Goal: Task Accomplishment & Management: Complete application form

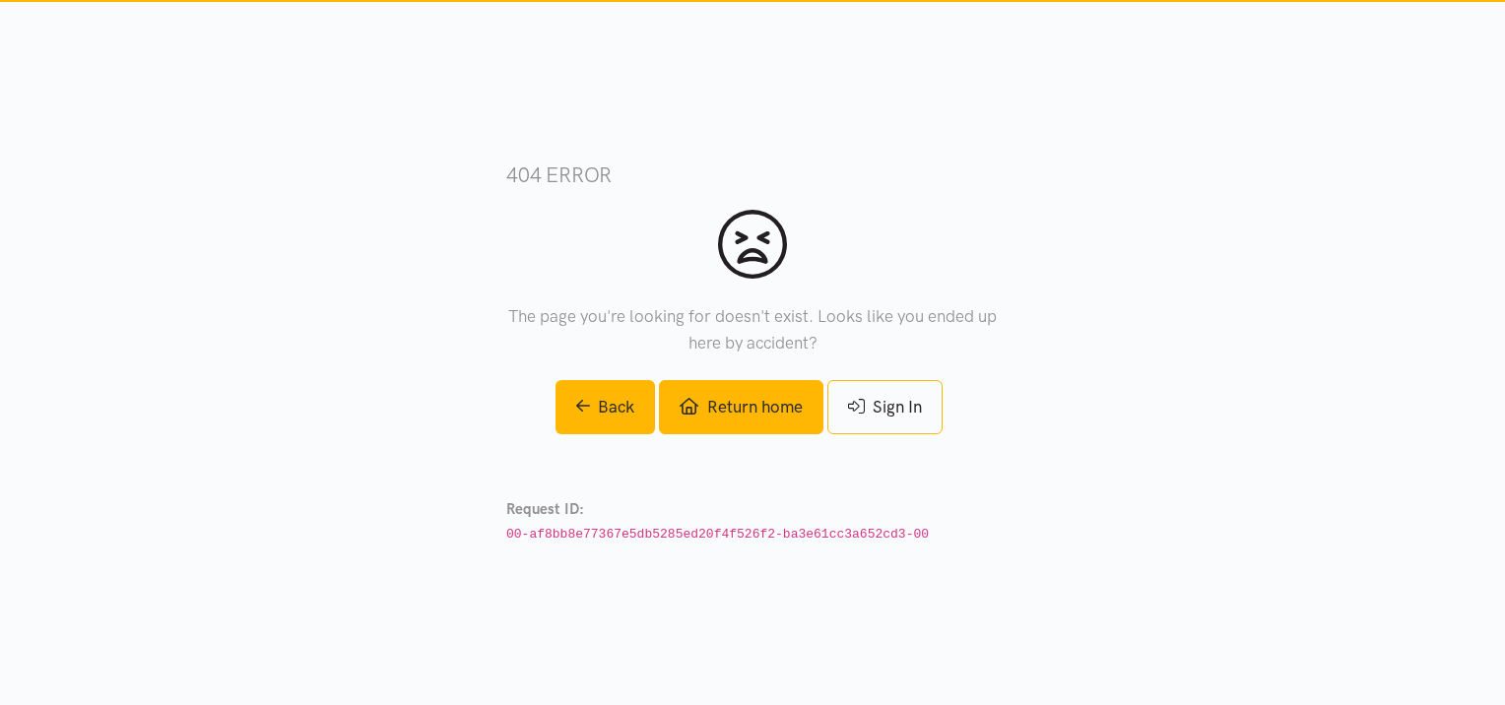
click at [754, 407] on link "Return home" at bounding box center [740, 407] width 163 height 54
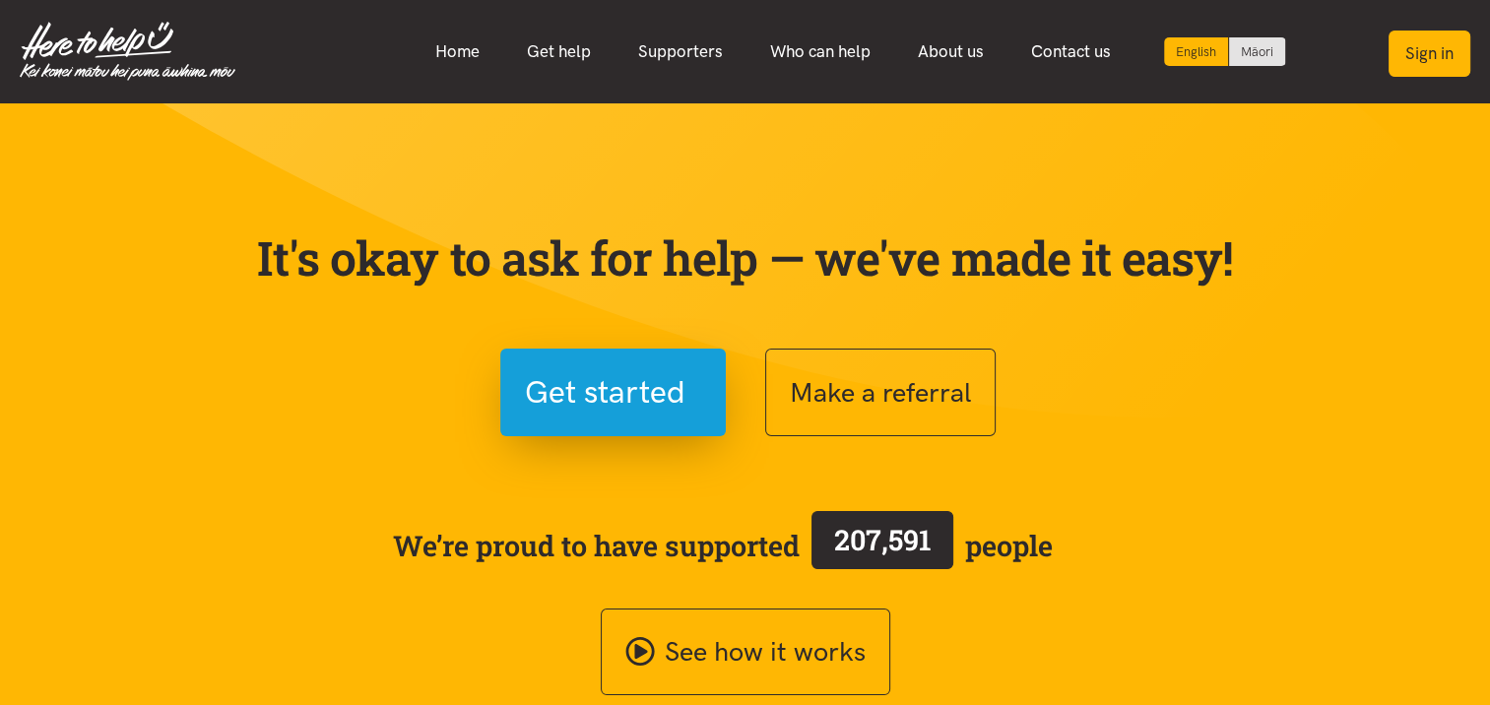
click at [1433, 63] on button "Sign in" at bounding box center [1429, 54] width 82 height 46
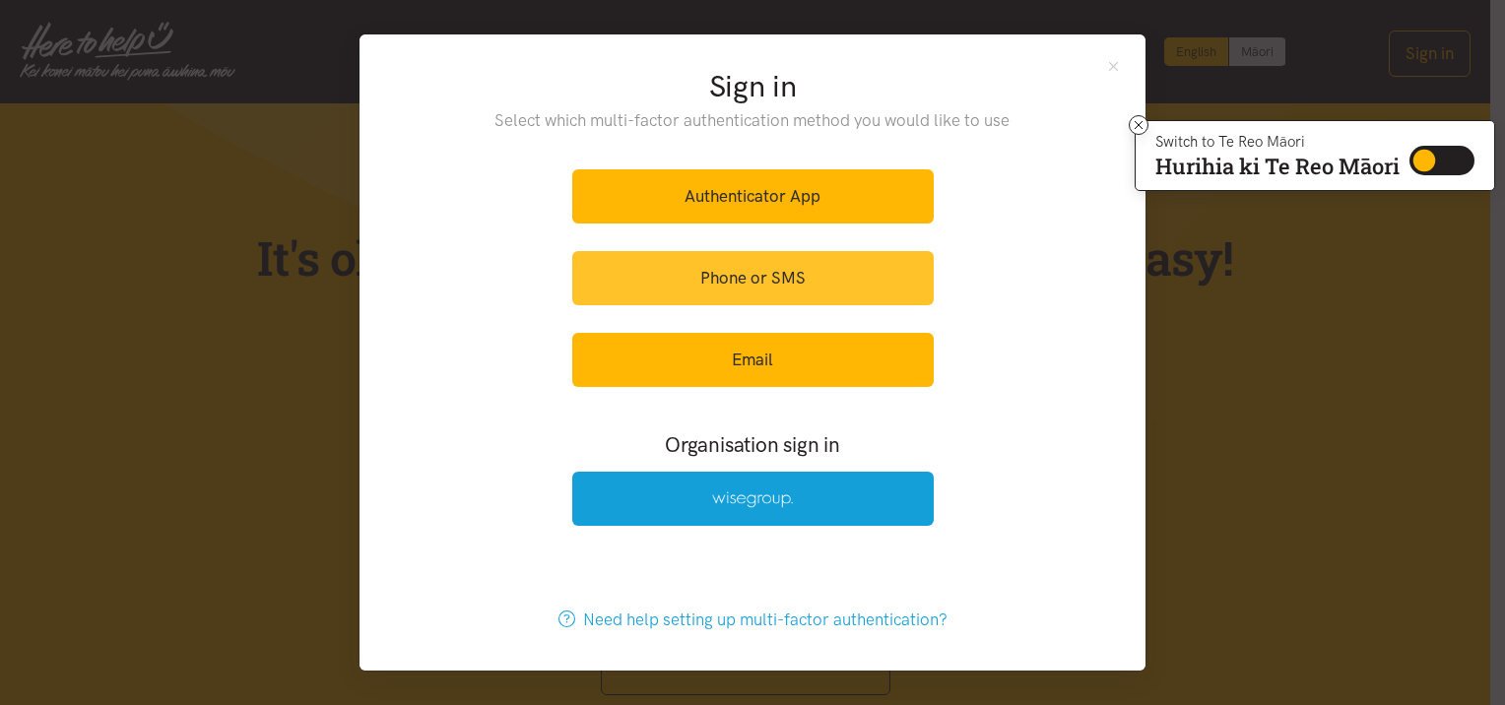
click at [818, 279] on link "Phone or SMS" at bounding box center [752, 278] width 361 height 54
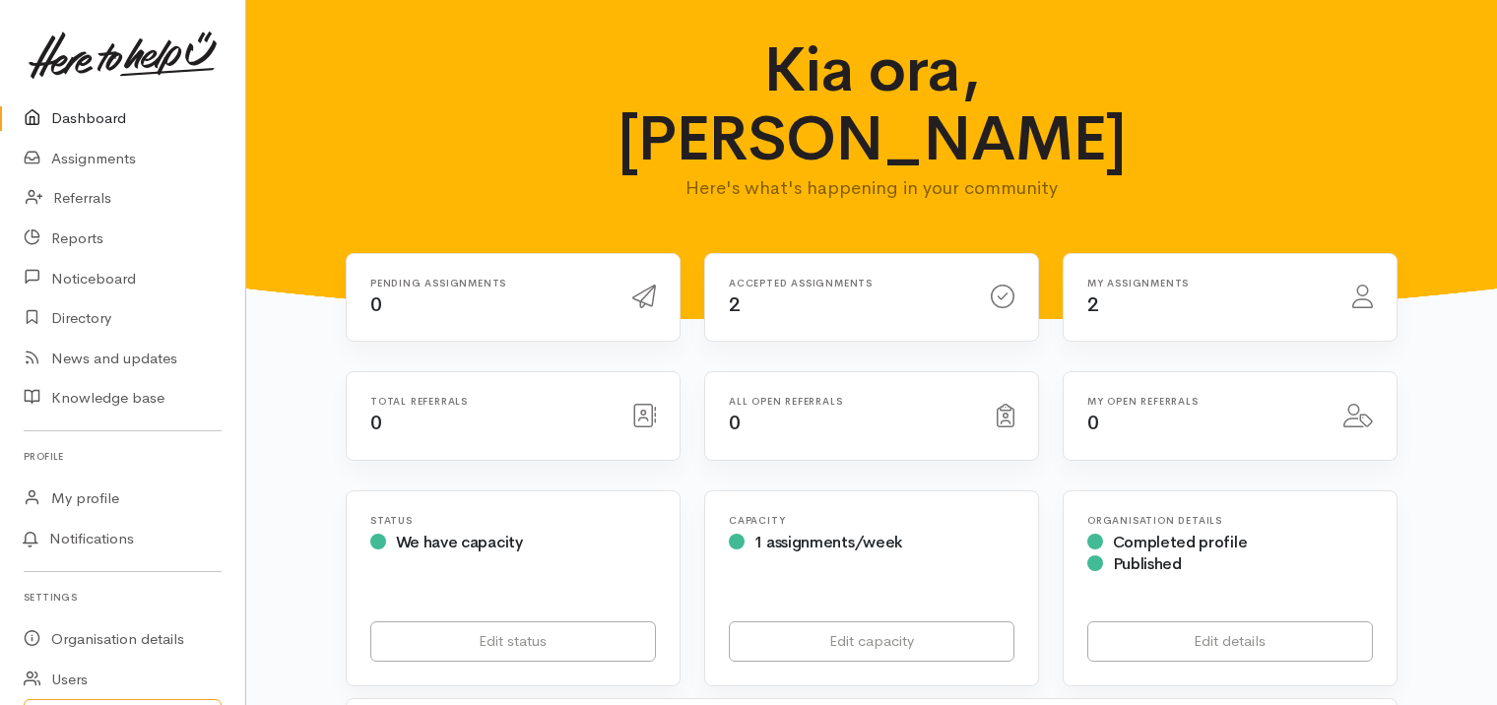
click at [1106, 278] on div "My assignments 2" at bounding box center [1207, 298] width 265 height 40
click at [124, 157] on link "Assignments" at bounding box center [122, 159] width 245 height 40
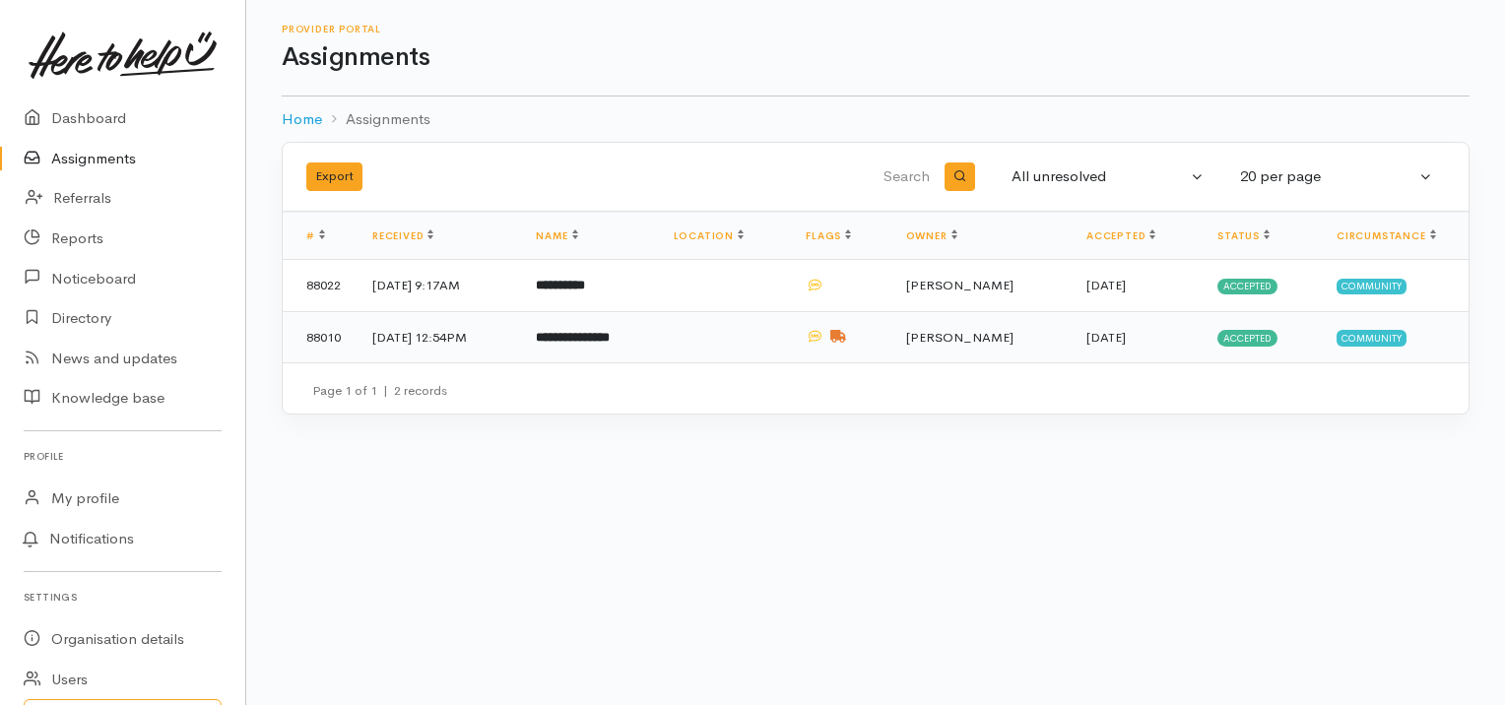
click at [610, 331] on b "**********" at bounding box center [573, 337] width 74 height 13
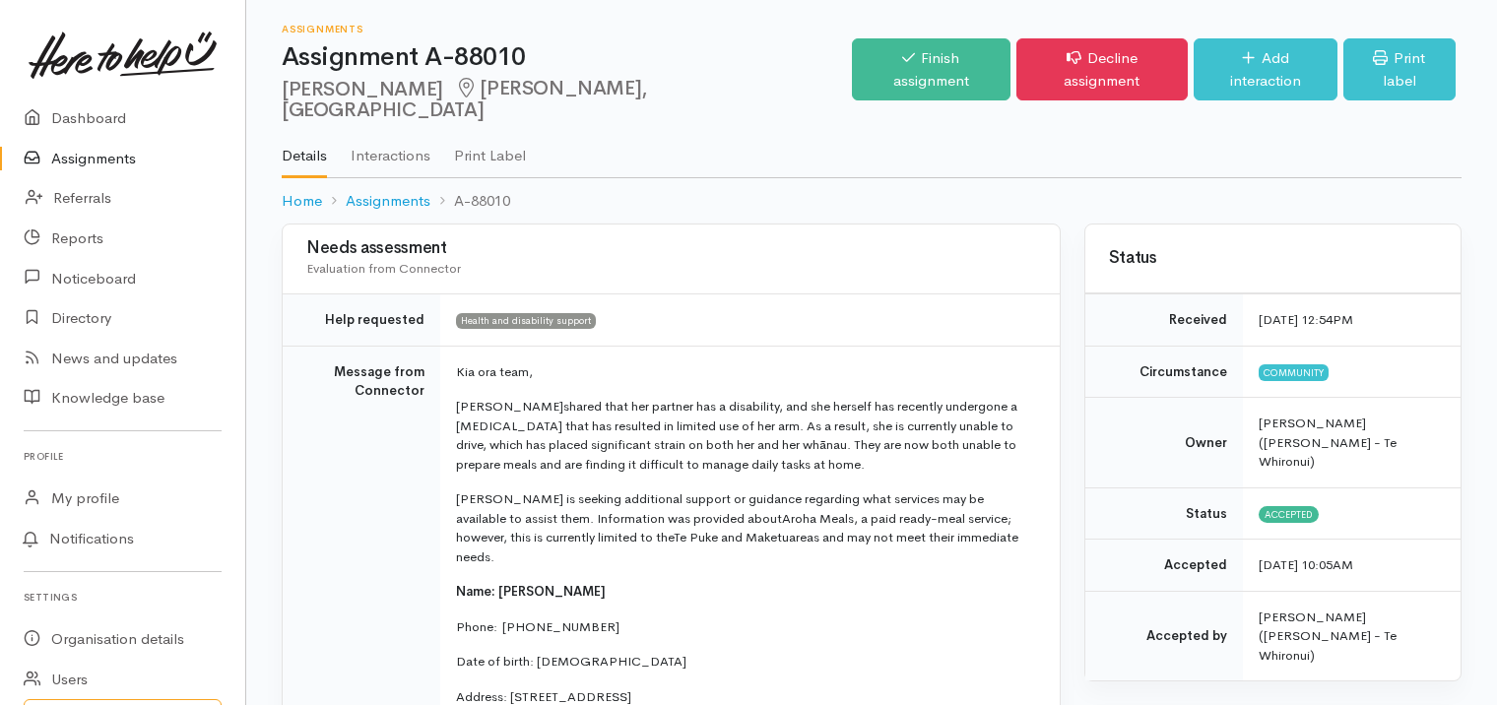
click at [82, 157] on link "Assignments" at bounding box center [122, 159] width 245 height 40
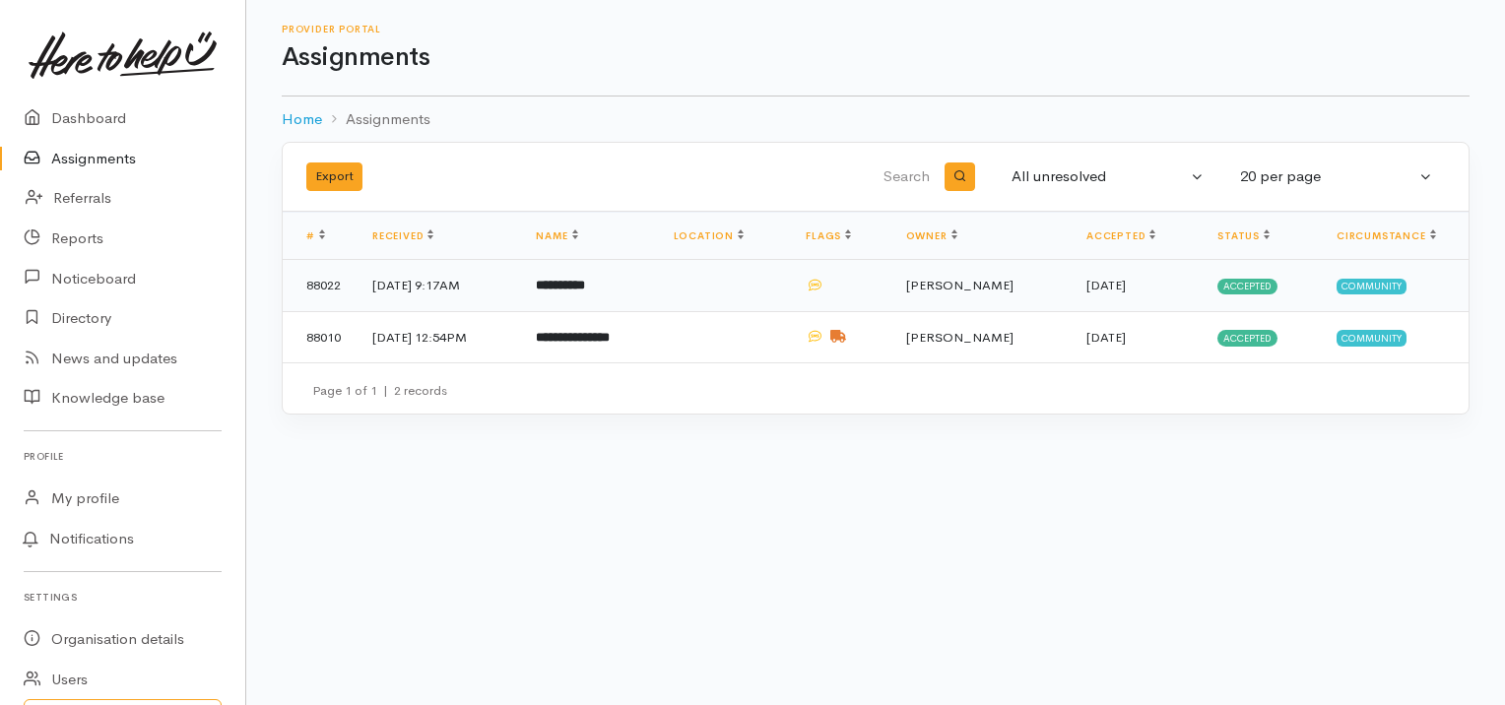
click at [581, 283] on b "**********" at bounding box center [560, 285] width 49 height 13
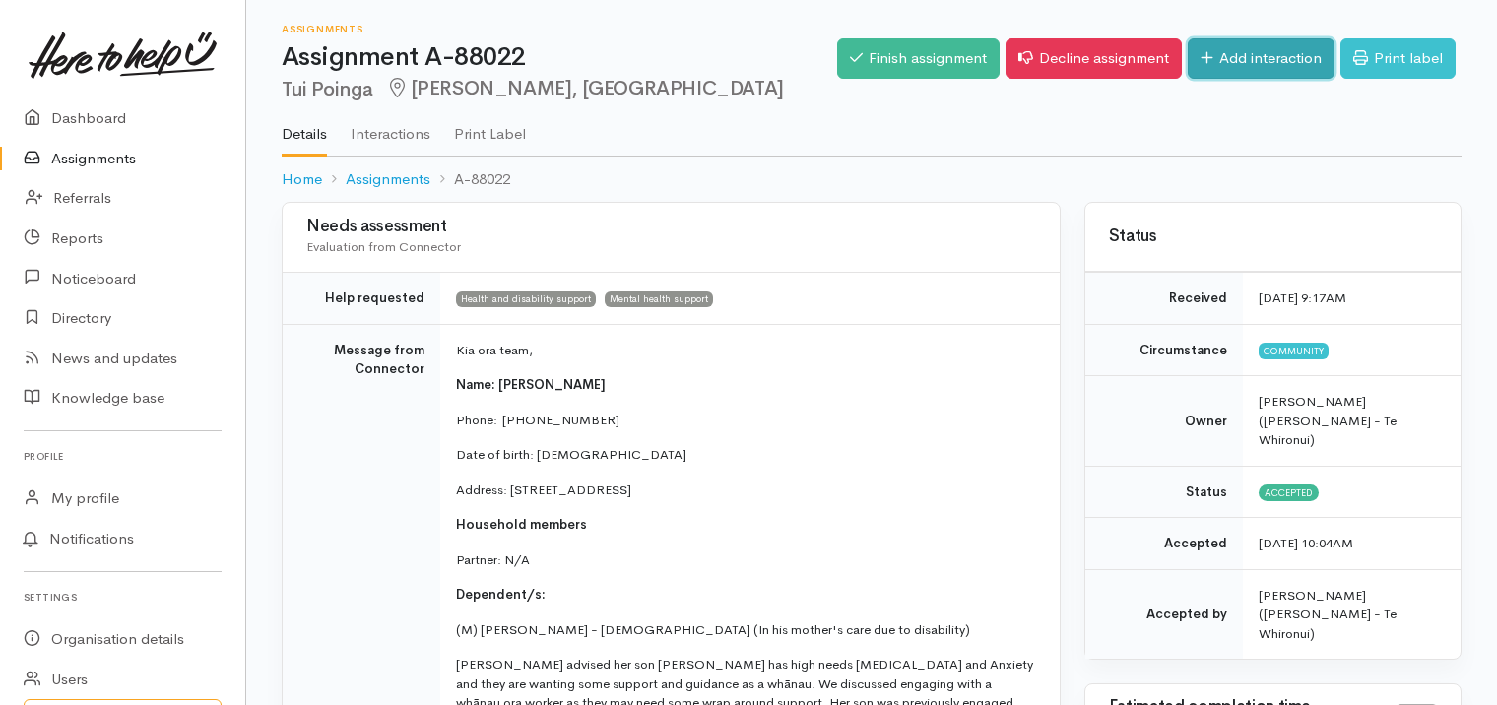
click at [1268, 52] on link "Add interaction" at bounding box center [1261, 58] width 147 height 40
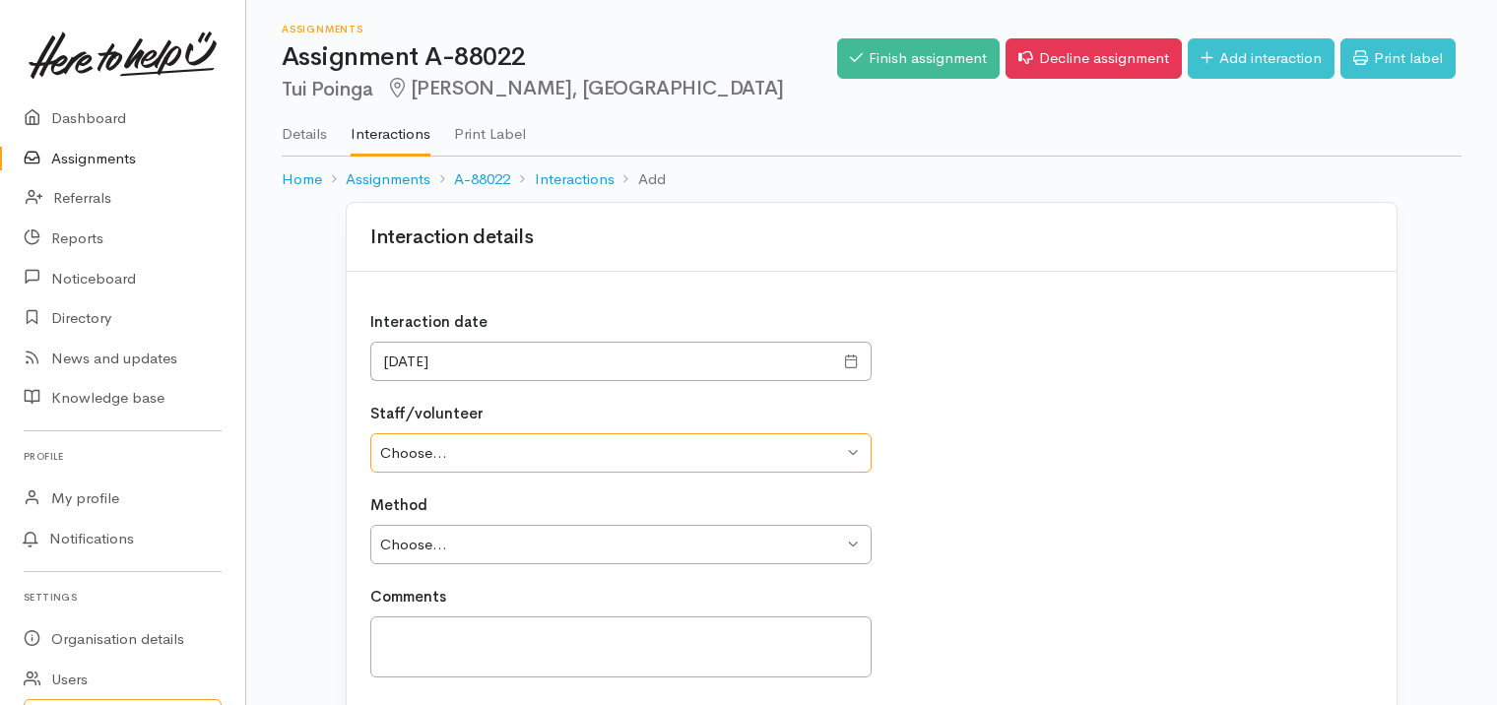
click at [492, 445] on select "Choose... Naomi Gardiner" at bounding box center [620, 453] width 501 height 40
select select "2197"
click at [370, 433] on select "Choose... Naomi Gardiner" at bounding box center [620, 453] width 501 height 40
click at [476, 538] on select "Choose... Phone Visit Other" at bounding box center [620, 545] width 501 height 40
select select "2"
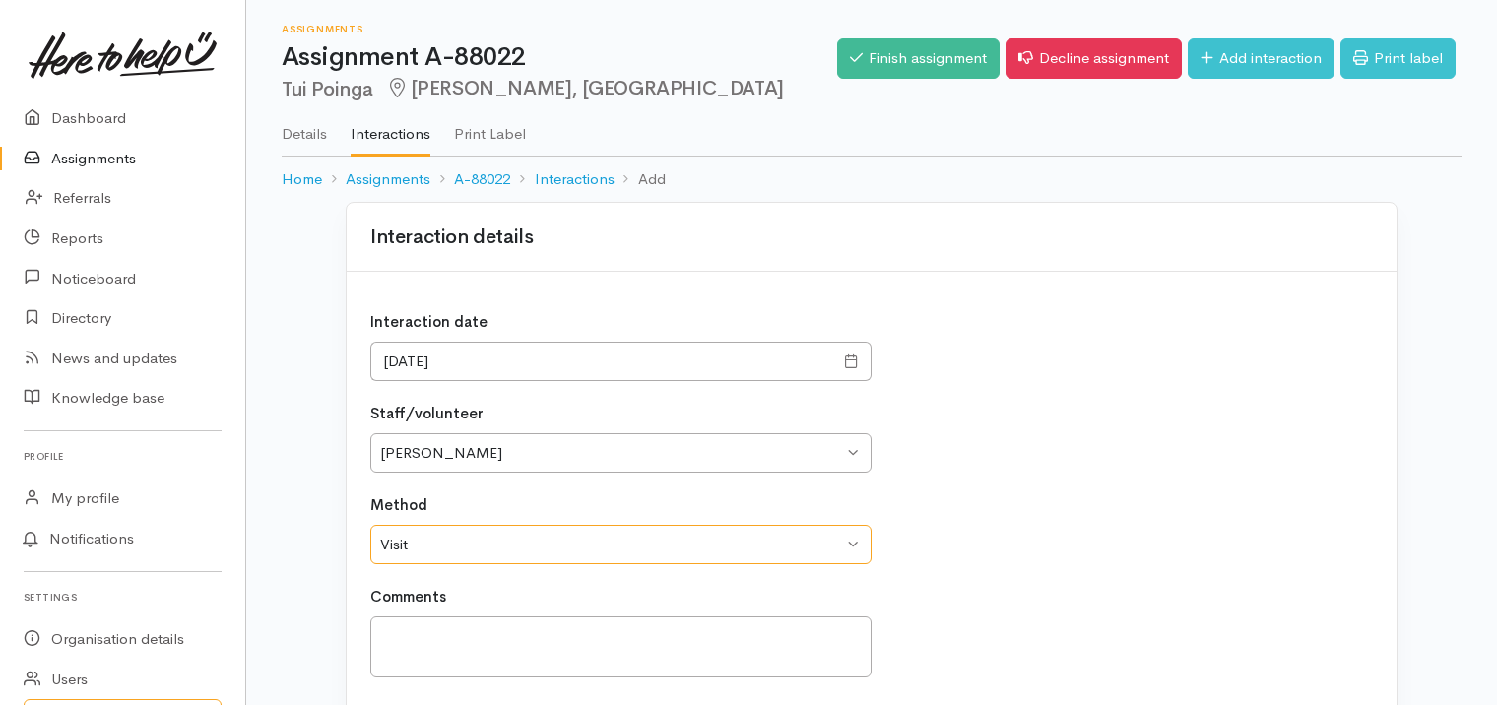
click at [370, 525] on select "Choose... Phone Visit Other" at bounding box center [620, 545] width 501 height 40
click at [442, 635] on textarea at bounding box center [620, 647] width 501 height 62
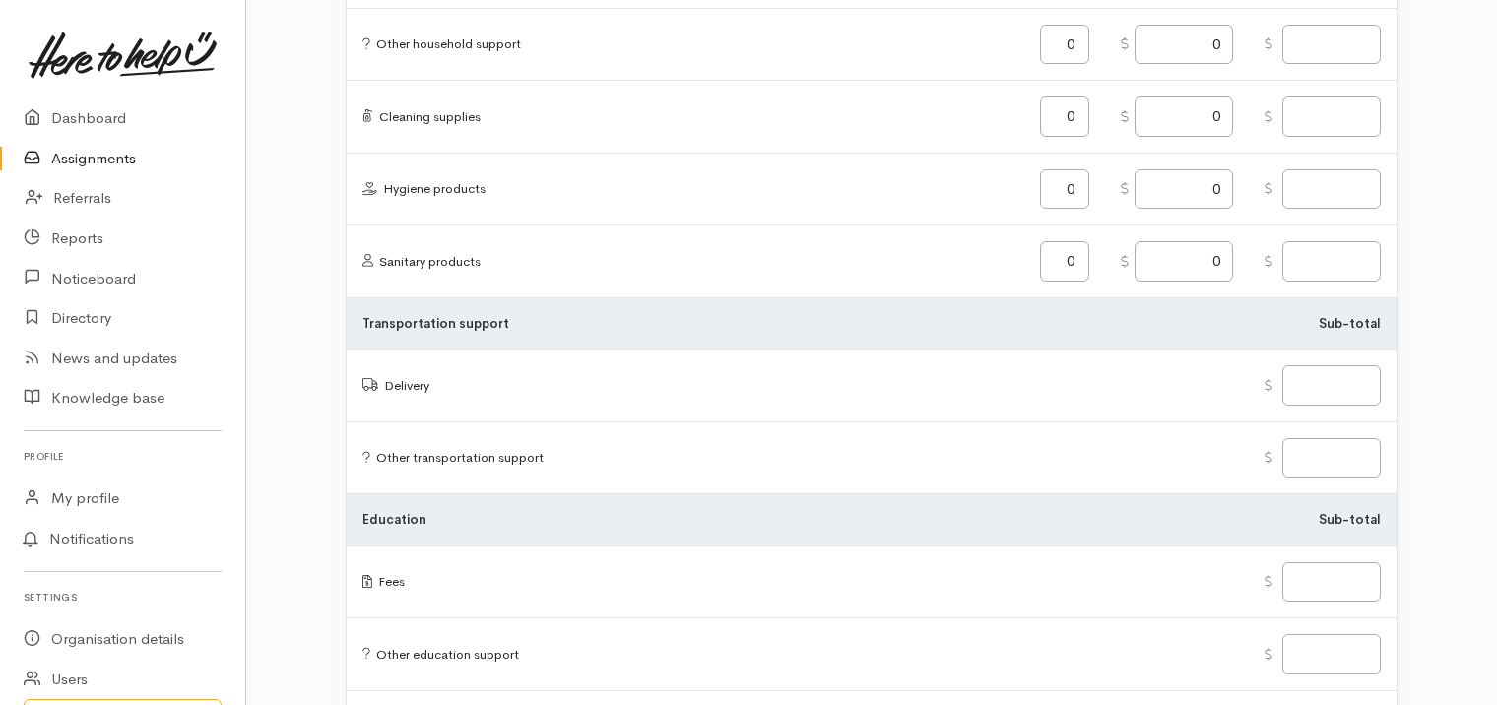
scroll to position [2444, 0]
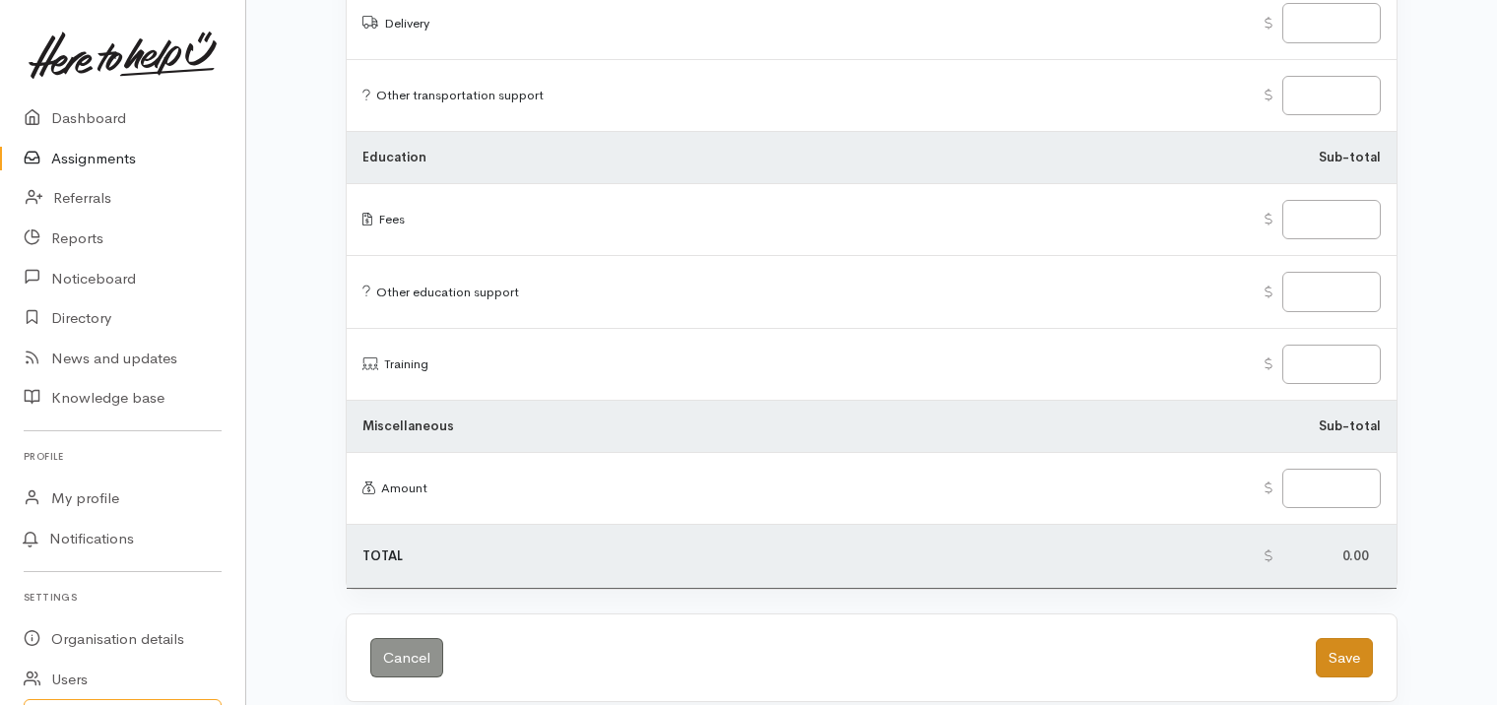
type textarea "Second Home visit to complete initial assessment"
click at [1343, 638] on button "Save" at bounding box center [1344, 658] width 57 height 40
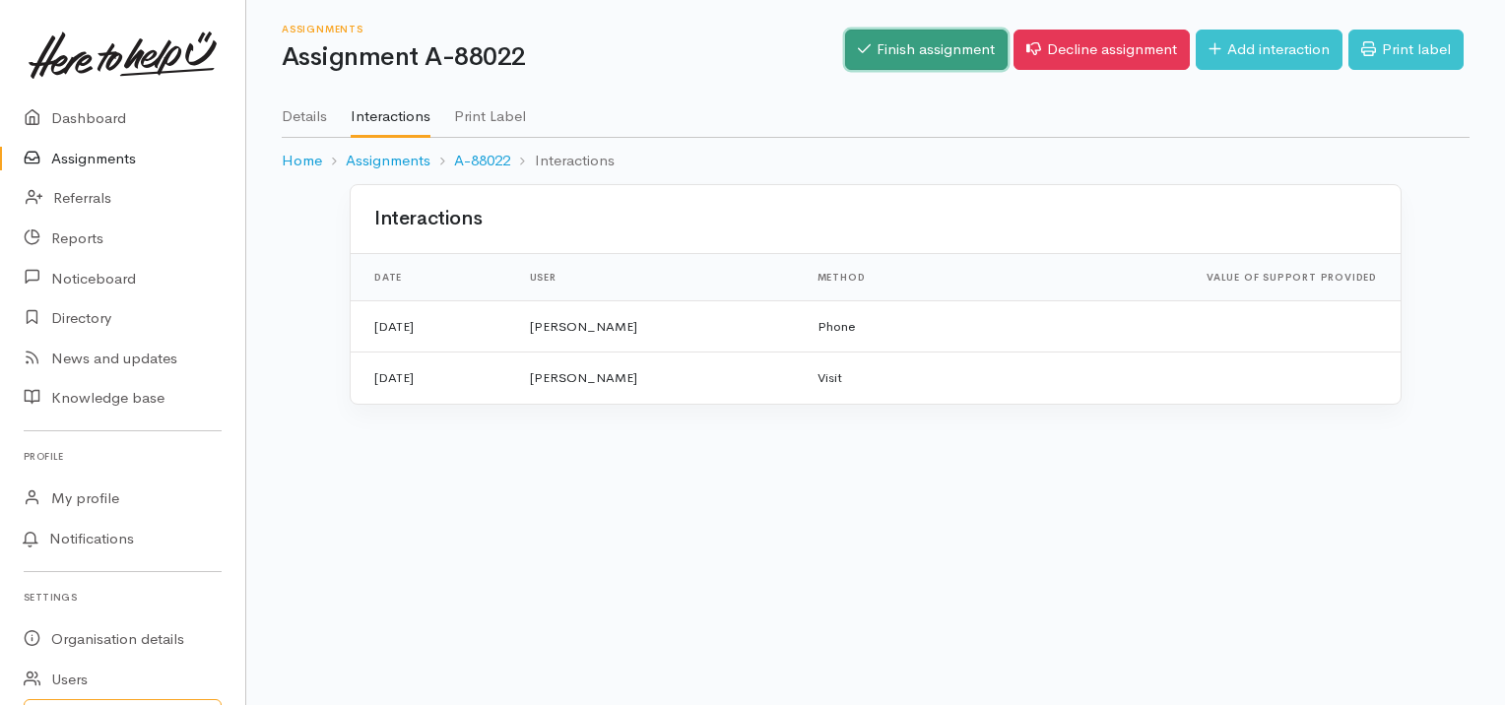
click at [918, 39] on link "Finish assignment" at bounding box center [926, 50] width 162 height 40
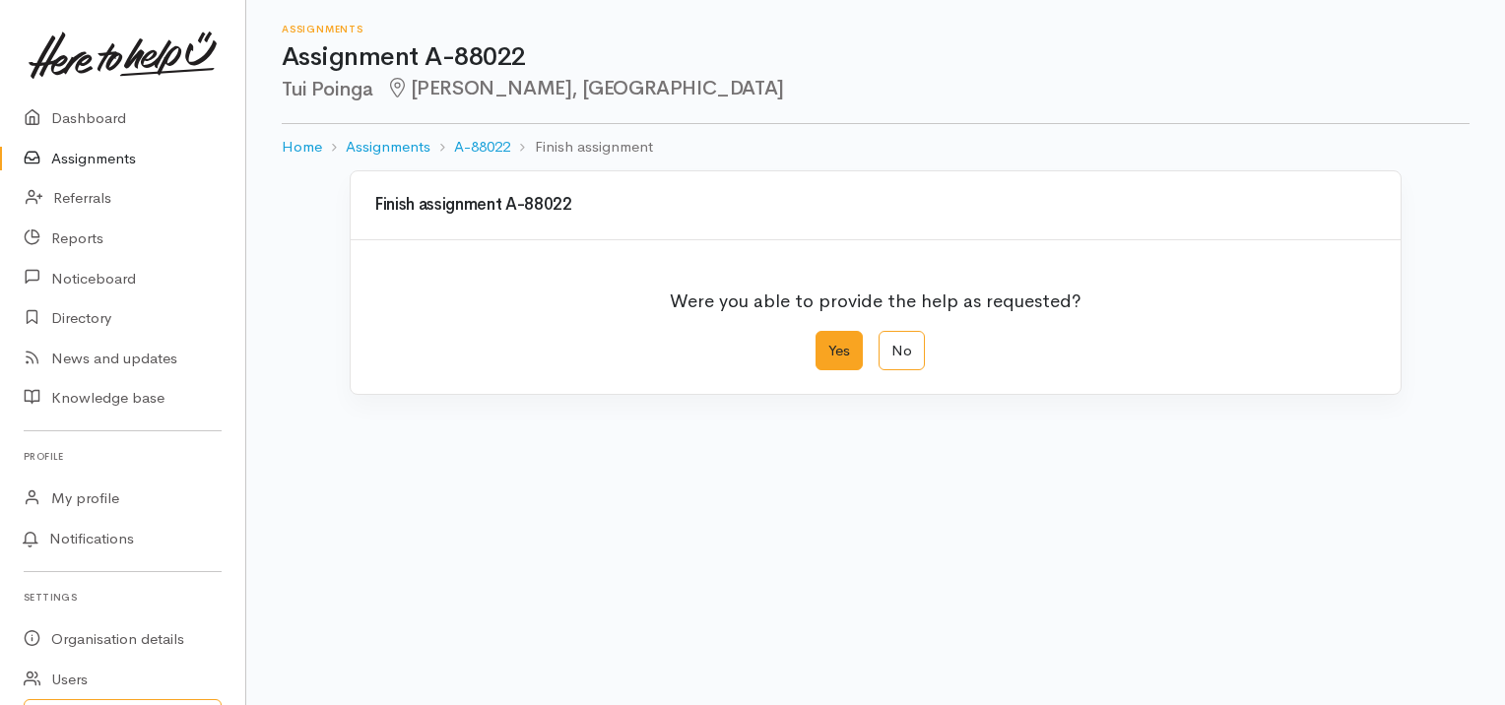
click at [847, 335] on label "Yes" at bounding box center [838, 351] width 47 height 40
click at [828, 335] on input "Yes" at bounding box center [821, 337] width 13 height 13
radio input "true"
click at [734, 585] on textarea "Comments" at bounding box center [700, 580] width 661 height 62
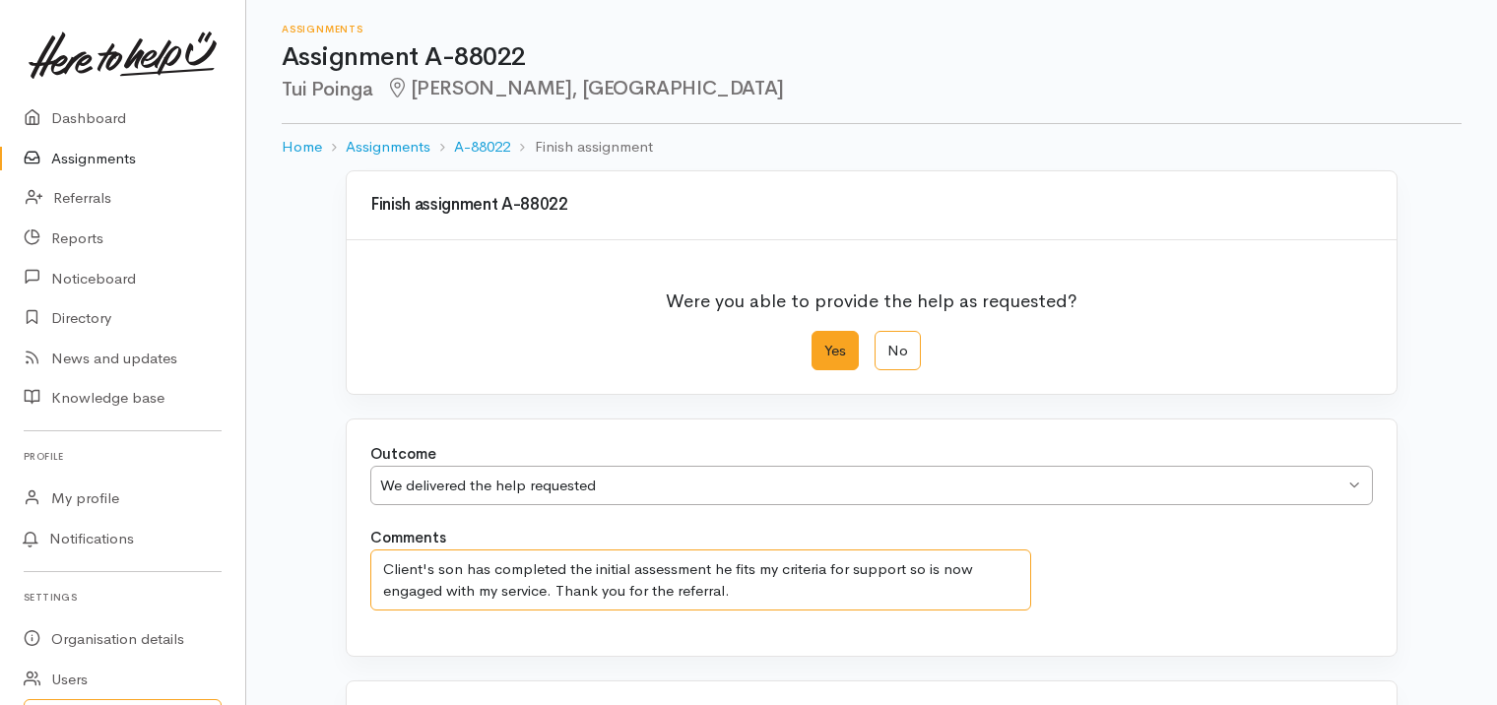
scroll to position [392, 0]
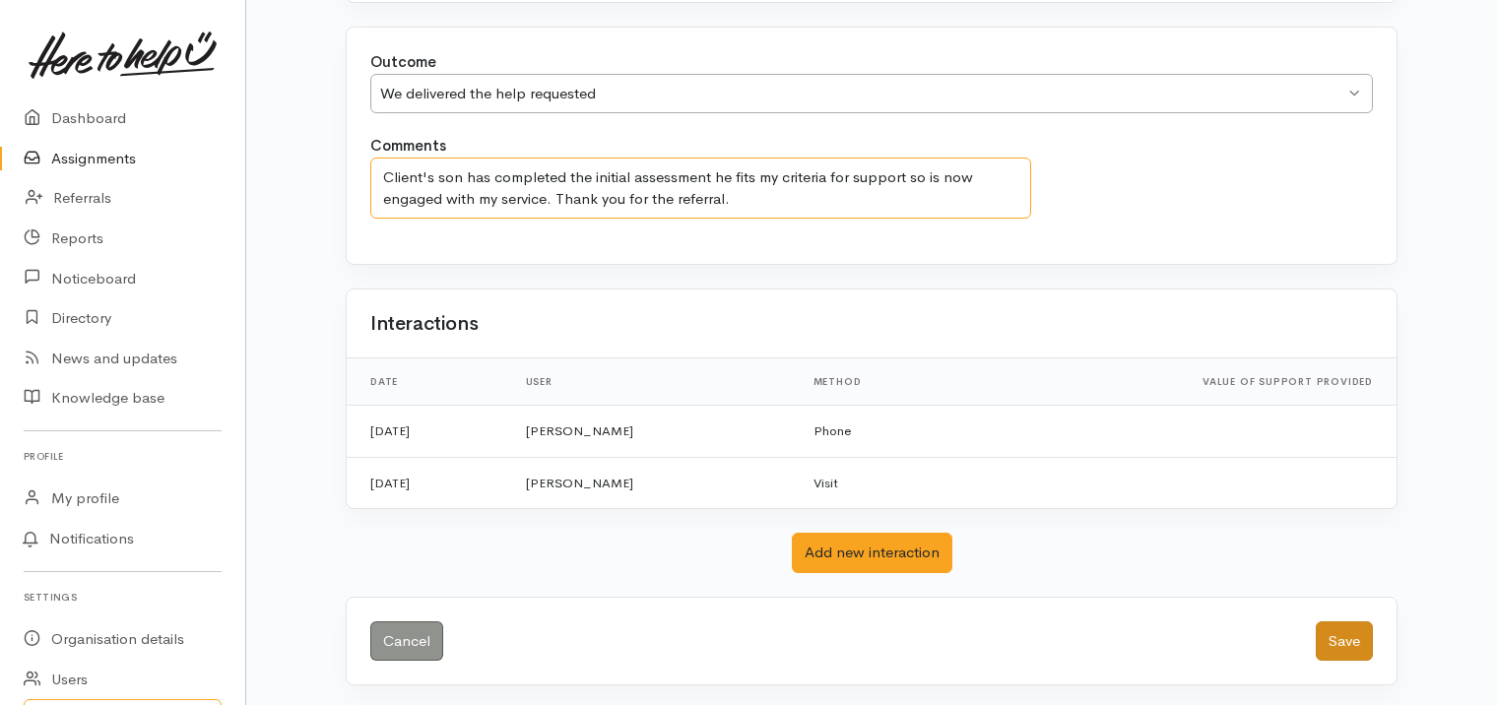
type textarea "Client's son has completed the initial assessment he fits my criteria for suppo…"
click at [1357, 637] on button "Save" at bounding box center [1344, 641] width 57 height 40
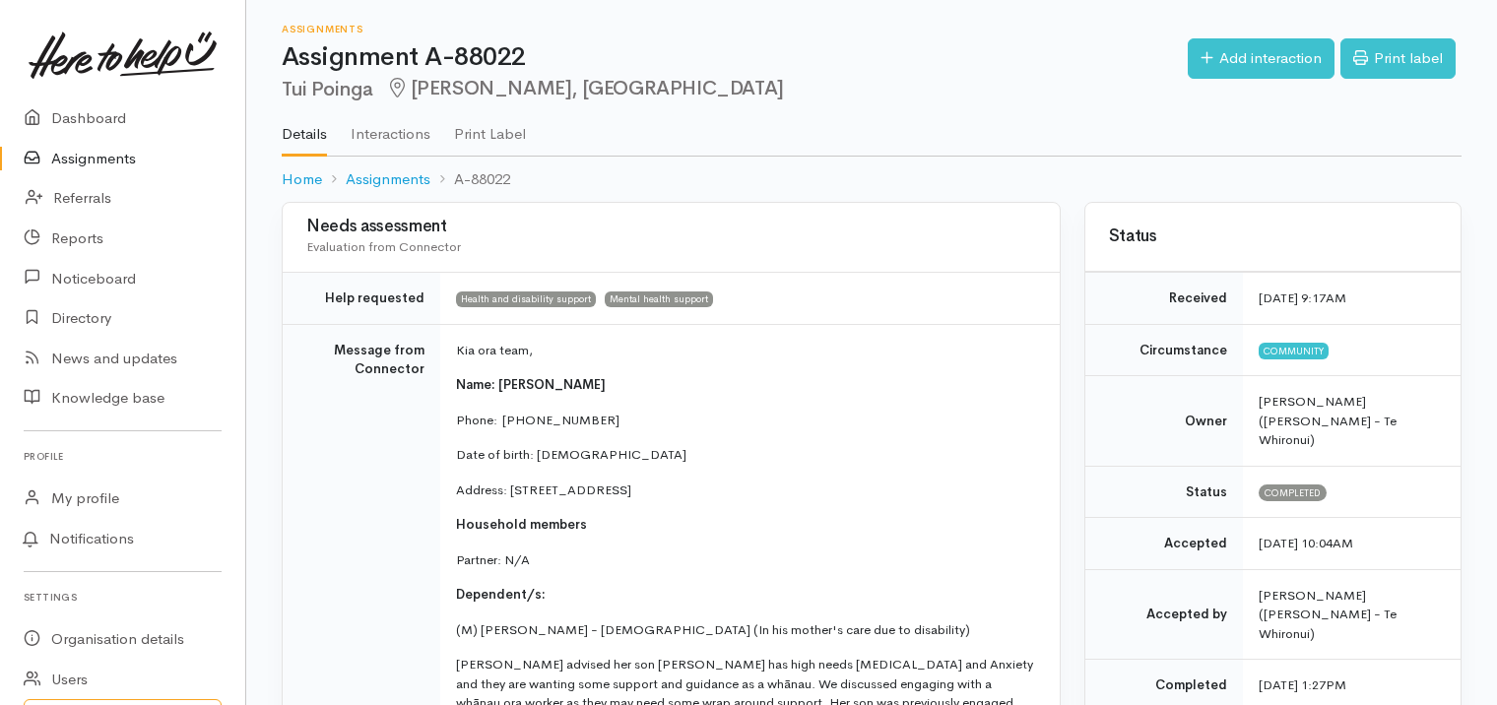
click at [99, 160] on link "Assignments" at bounding box center [122, 159] width 245 height 40
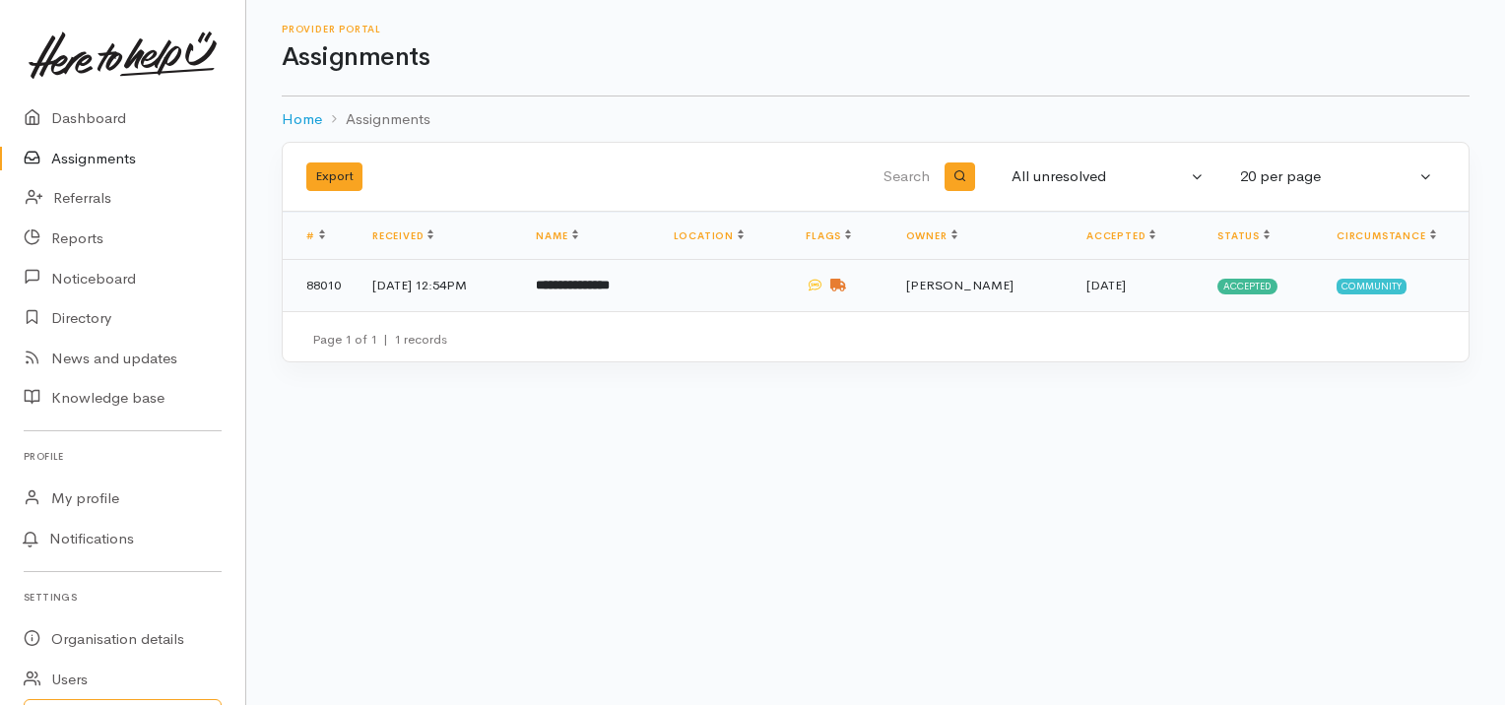
click at [610, 285] on b "**********" at bounding box center [573, 285] width 74 height 13
